Goal: Task Accomplishment & Management: Manage account settings

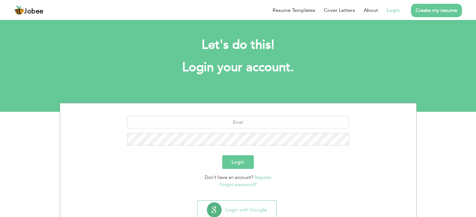
click at [392, 9] on link "Login" at bounding box center [393, 11] width 13 height 8
click at [393, 11] on link "Login" at bounding box center [393, 11] width 13 height 8
click at [242, 123] on input "text" at bounding box center [238, 122] width 222 height 13
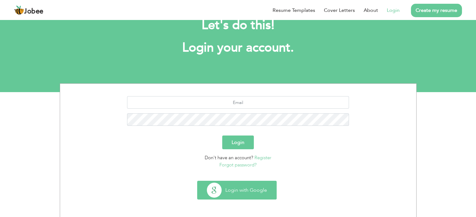
click at [225, 184] on button "Login with Google" at bounding box center [236, 190] width 79 height 18
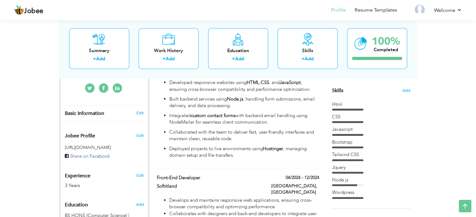
scroll to position [153, 0]
click at [404, 91] on span "Add" at bounding box center [406, 92] width 8 height 6
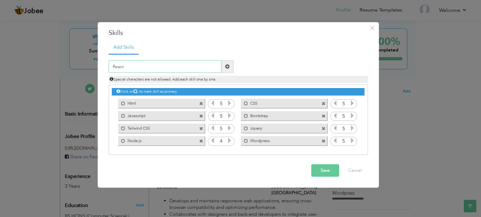
type input "React"
click at [322, 169] on button "Save" at bounding box center [325, 171] width 28 height 13
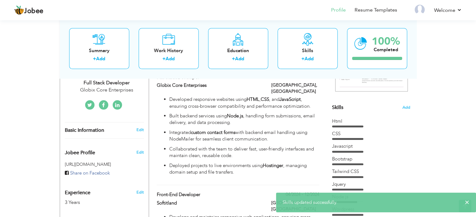
scroll to position [135, 0]
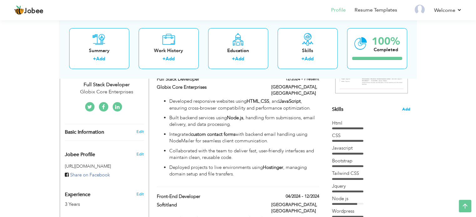
click at [404, 108] on span "Add" at bounding box center [406, 110] width 8 height 6
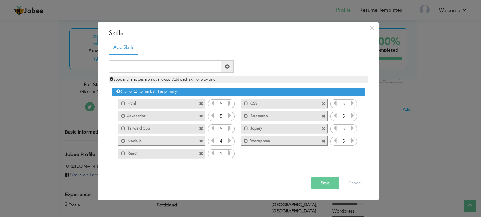
click at [231, 154] on icon at bounding box center [230, 153] width 6 height 6
click at [331, 184] on button "Save" at bounding box center [325, 183] width 28 height 13
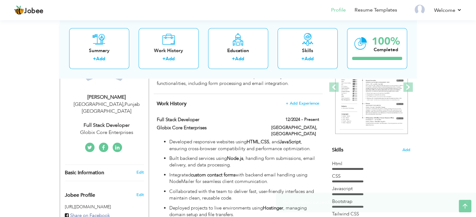
scroll to position [97, 0]
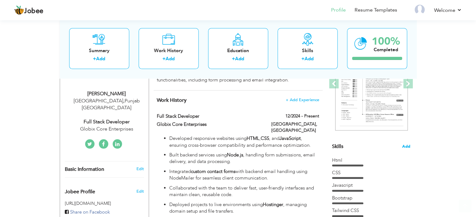
click at [405, 145] on span "Add" at bounding box center [406, 147] width 8 height 6
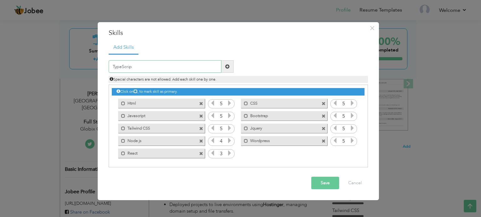
type input "TypeScript"
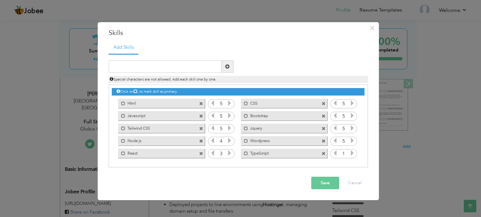
click at [352, 155] on icon at bounding box center [352, 153] width 6 height 6
click at [325, 183] on button "Save" at bounding box center [325, 183] width 28 height 13
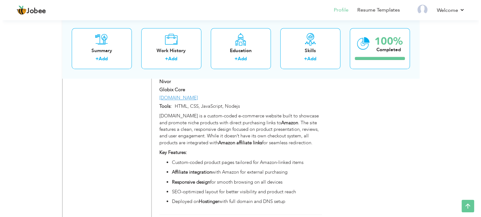
scroll to position [653, 0]
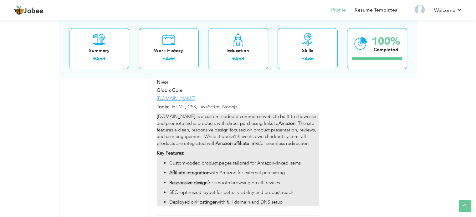
click at [298, 126] on p "[DOMAIN_NAME] is a custom-coded e-commerce website built to showcase and promot…" at bounding box center [238, 130] width 162 height 33
type input "Nivor"
type input "Globix Core"
type input "[DOMAIN_NAME]"
type input "HTML, CSS, JavaScript, Nodejs"
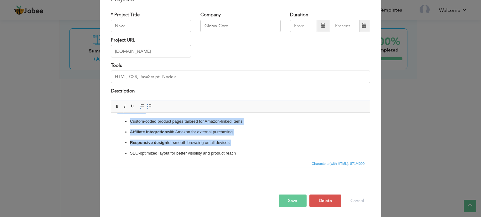
scroll to position [48, 0]
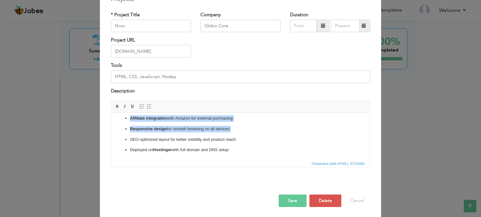
drag, startPoint x: 115, startPoint y: 120, endPoint x: 360, endPoint y: 274, distance: 289.4
click at [252, 160] on html "[DOMAIN_NAME] is a custom-coded e-commerce website built to showcase and promot…" at bounding box center [240, 111] width 258 height 95
copy body "[DOMAIN_NAME] is a custom-coded e-commerce website built to showcase and promot…"
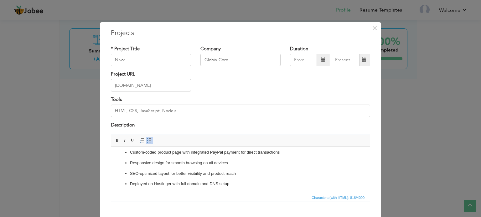
scroll to position [35, 0]
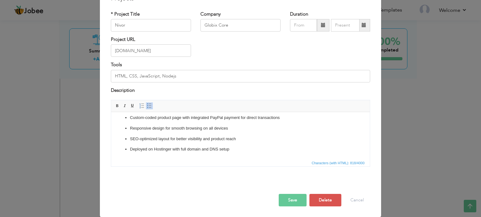
click at [295, 200] on button "Save" at bounding box center [292, 200] width 28 height 13
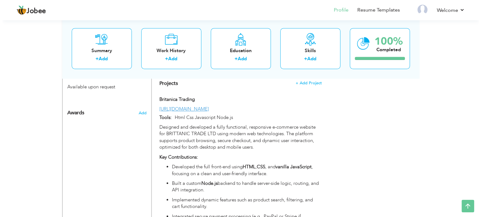
scroll to position [427, 0]
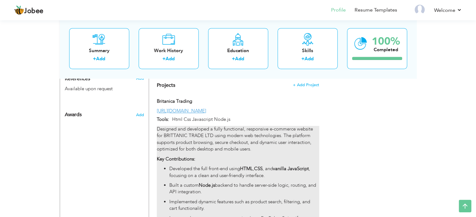
click at [280, 126] on p "Designed and developed a fully functional, responsive e-commerce website for BR…" at bounding box center [238, 139] width 162 height 27
type input "Britanica Trading"
type input "[URL][DOMAIN_NAME]"
type input "Html Css Javascript Node.js"
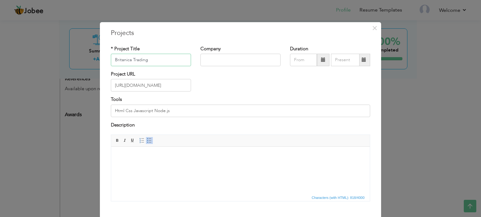
scroll to position [35, 0]
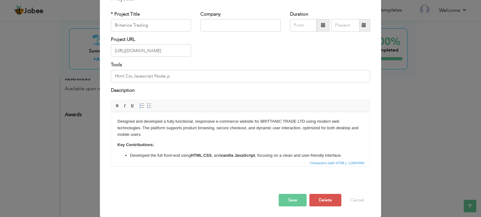
click at [242, 137] on p "Designed and developed a fully functional, responsive e-commerce website for BR…" at bounding box center [240, 128] width 246 height 19
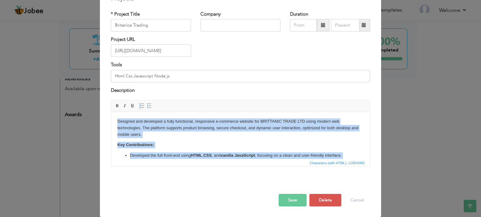
copy body "Designed and developed a fully functional, responsive e-commerce website for BR…"
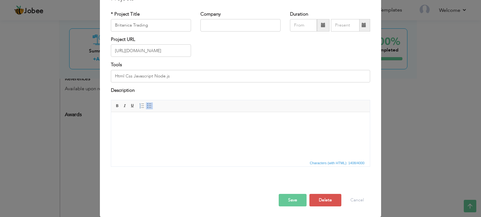
scroll to position [79, 0]
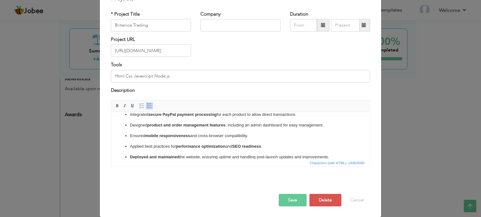
click at [291, 203] on button "Save" at bounding box center [292, 200] width 28 height 13
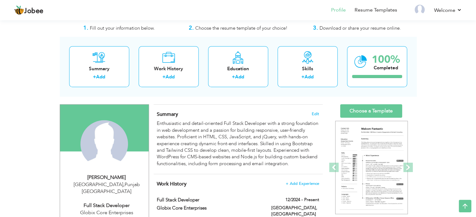
scroll to position [0, 0]
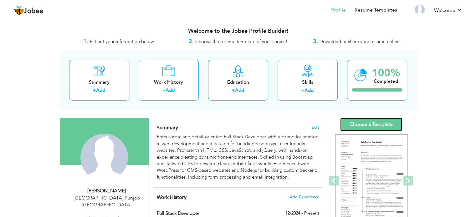
click at [388, 125] on link "Choose a Template" at bounding box center [371, 124] width 62 height 13
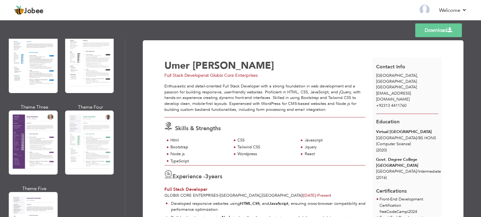
scroll to position [533, 0]
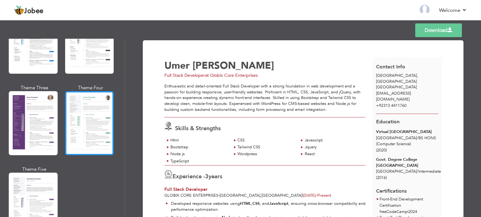
click at [86, 122] on div at bounding box center [89, 123] width 49 height 64
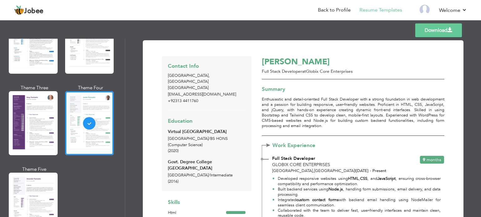
click at [444, 32] on link "Download" at bounding box center [438, 30] width 47 height 14
